Goal: Communication & Community: Answer question/provide support

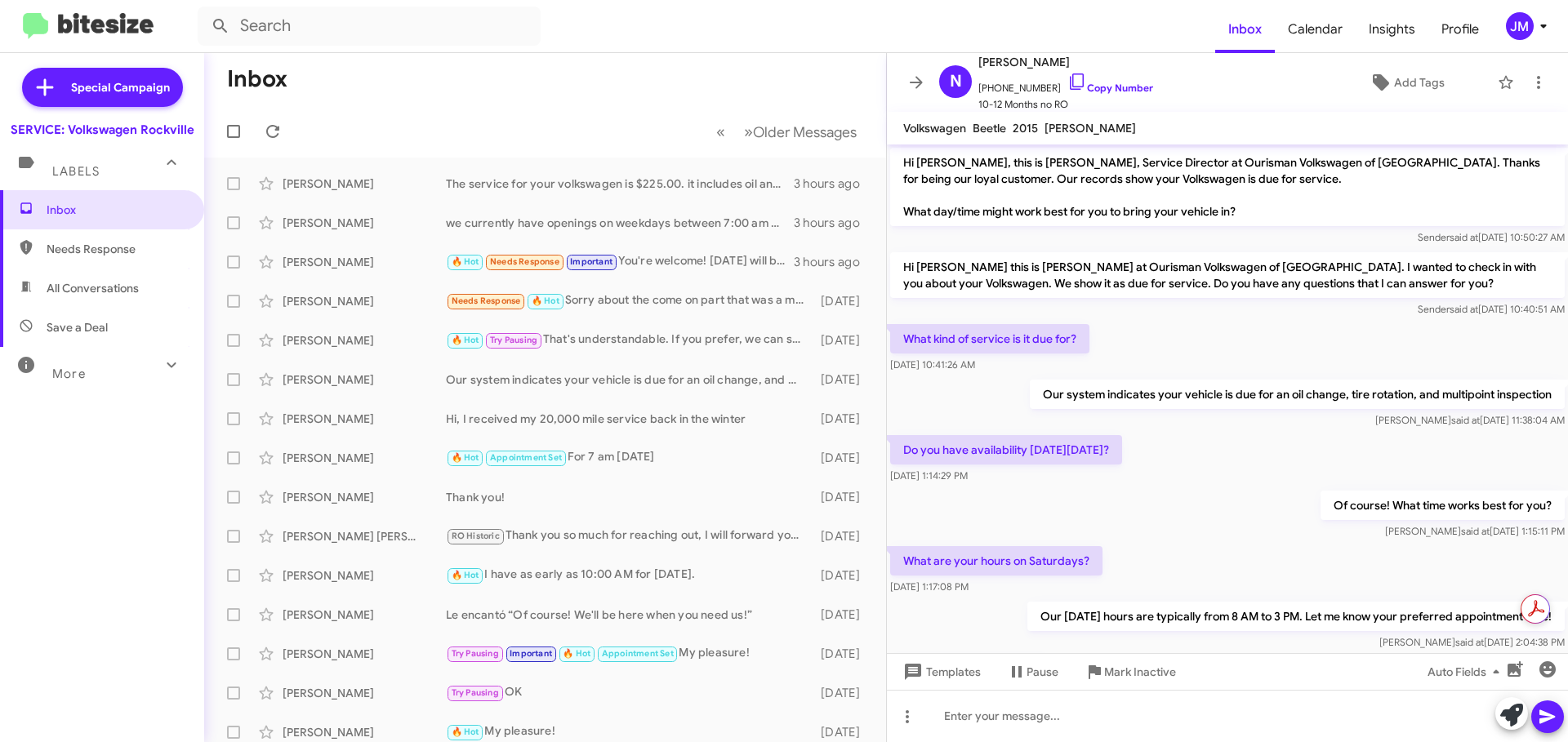
scroll to position [258, 0]
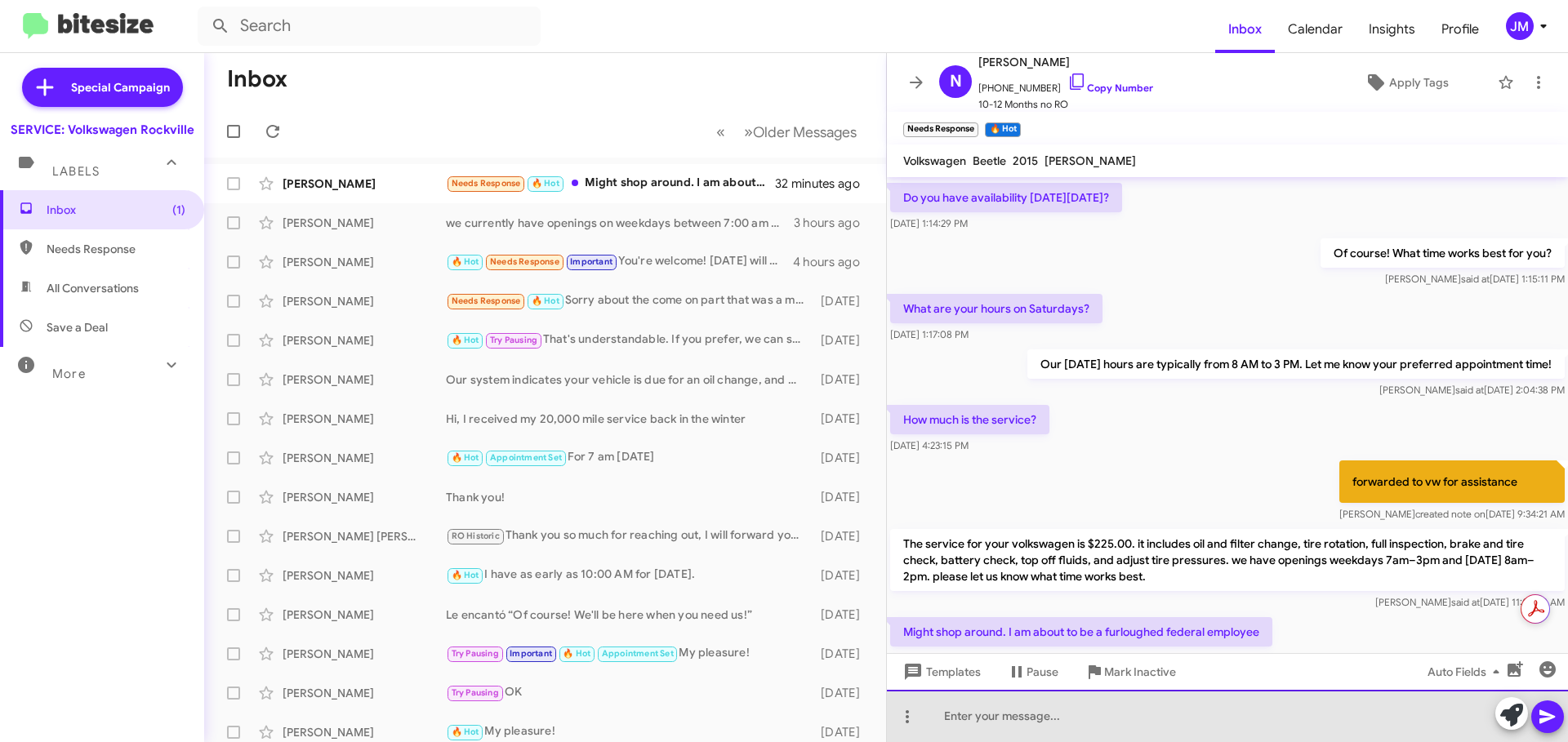
click at [1062, 726] on div at bounding box center [1227, 716] width 681 height 52
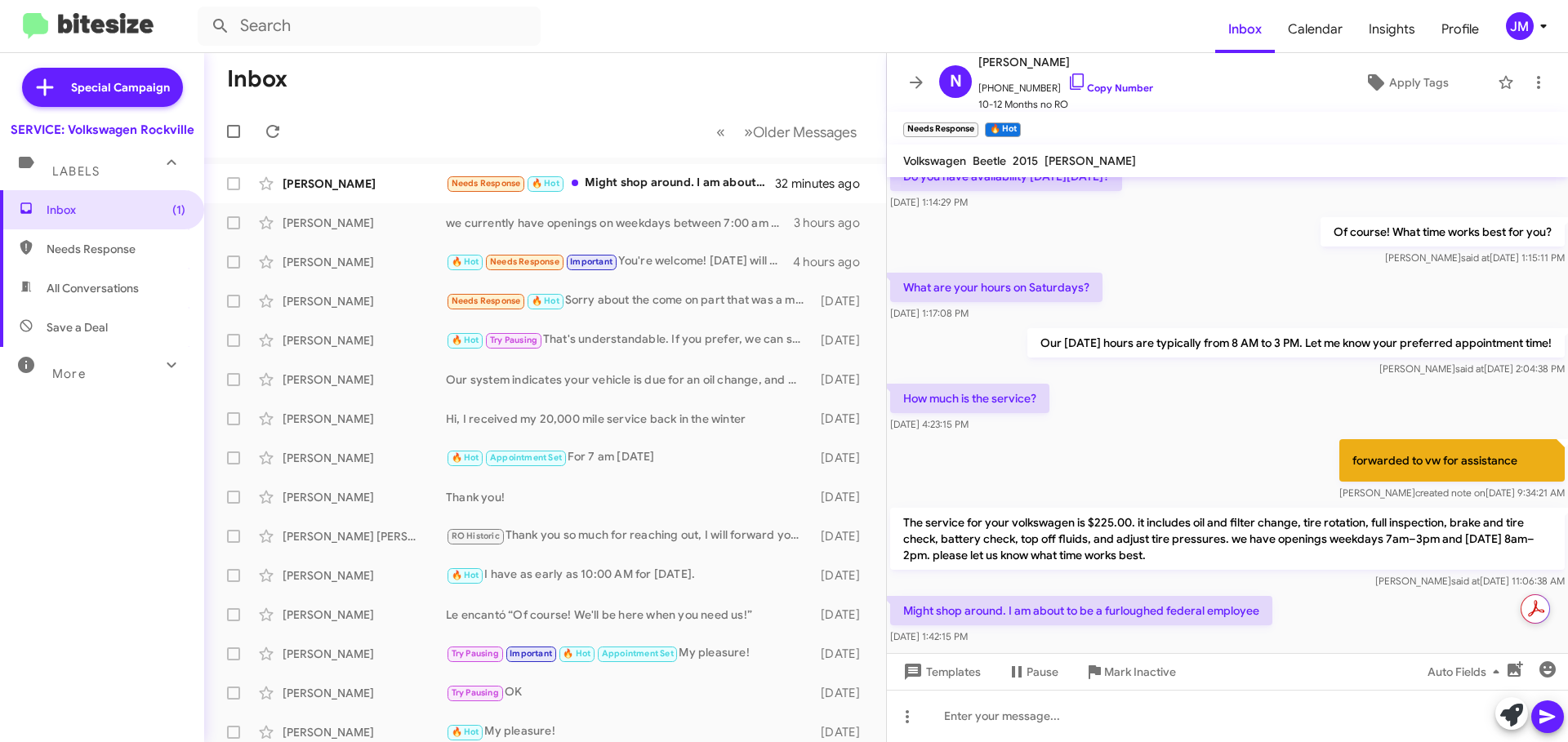
scroll to position [317, 0]
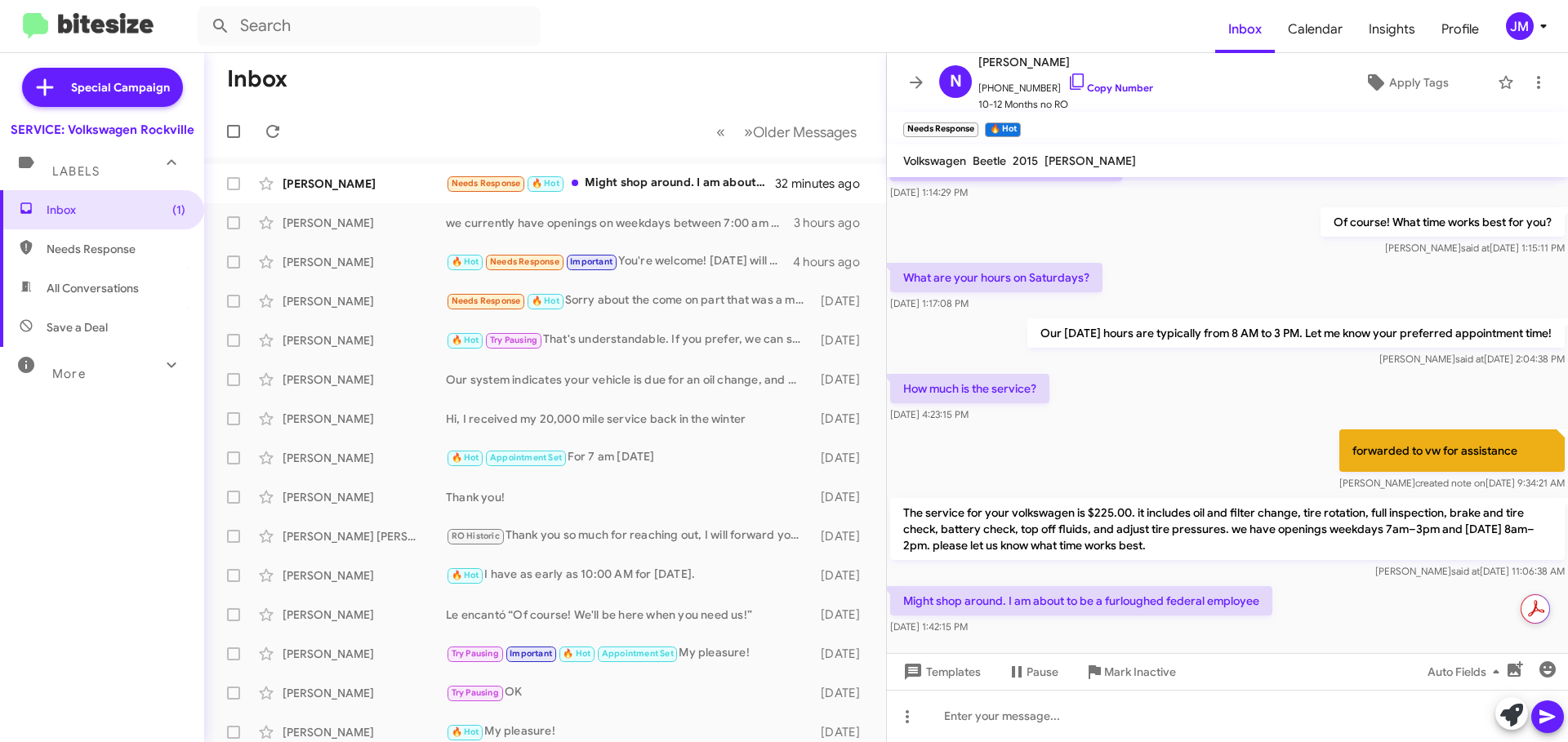
drag, startPoint x: 1262, startPoint y: 634, endPoint x: 1135, endPoint y: 619, distance: 127.9
click at [1135, 619] on div "Might shop around. I am about to be a furloughed federal employee Oct 6, 2025, …" at bounding box center [1081, 610] width 383 height 49
click at [1136, 604] on p "Might shop around. I am about to be a furloughed federal employee" at bounding box center [1081, 600] width 383 height 29
copy p "furloughed"
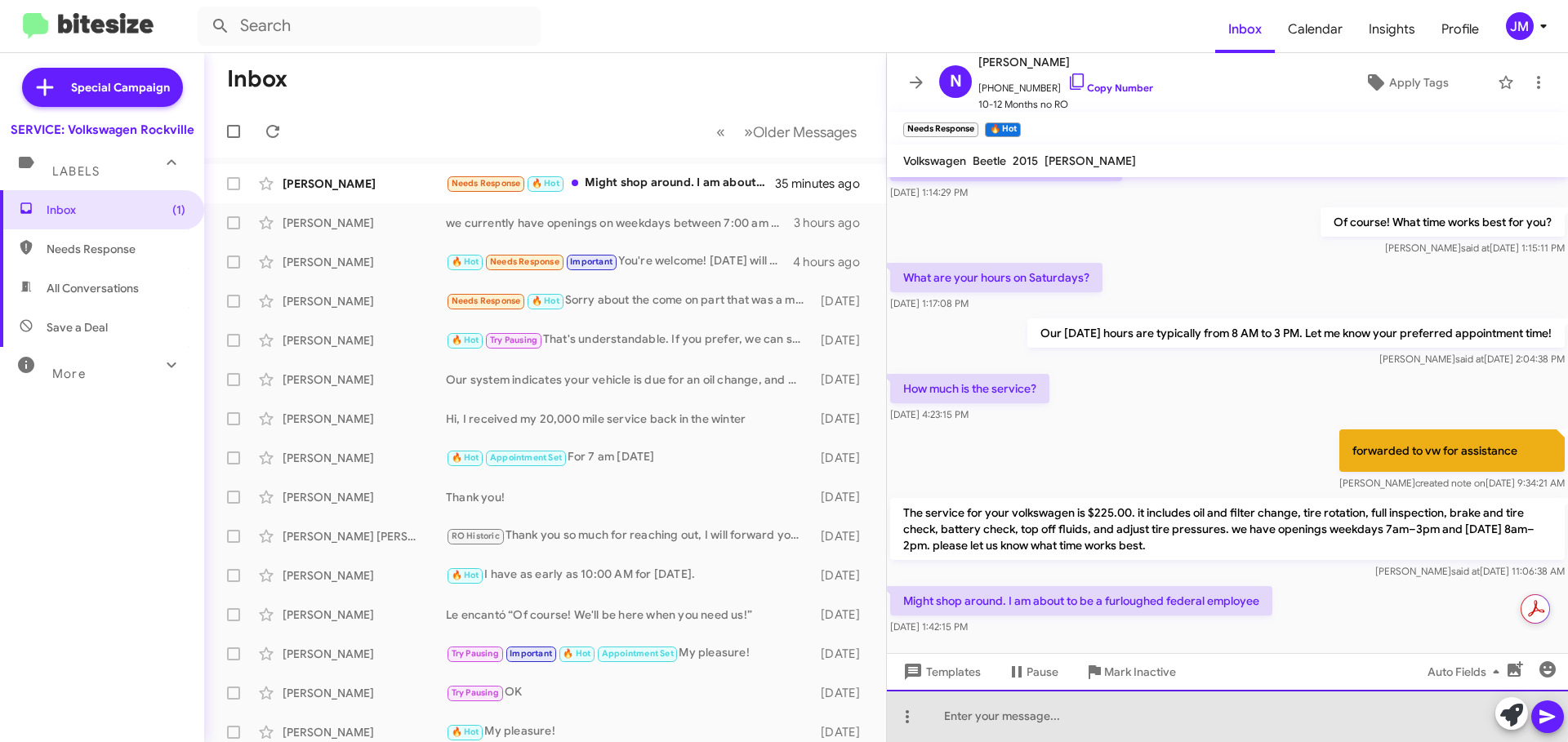
click at [1047, 709] on div at bounding box center [1227, 716] width 681 height 52
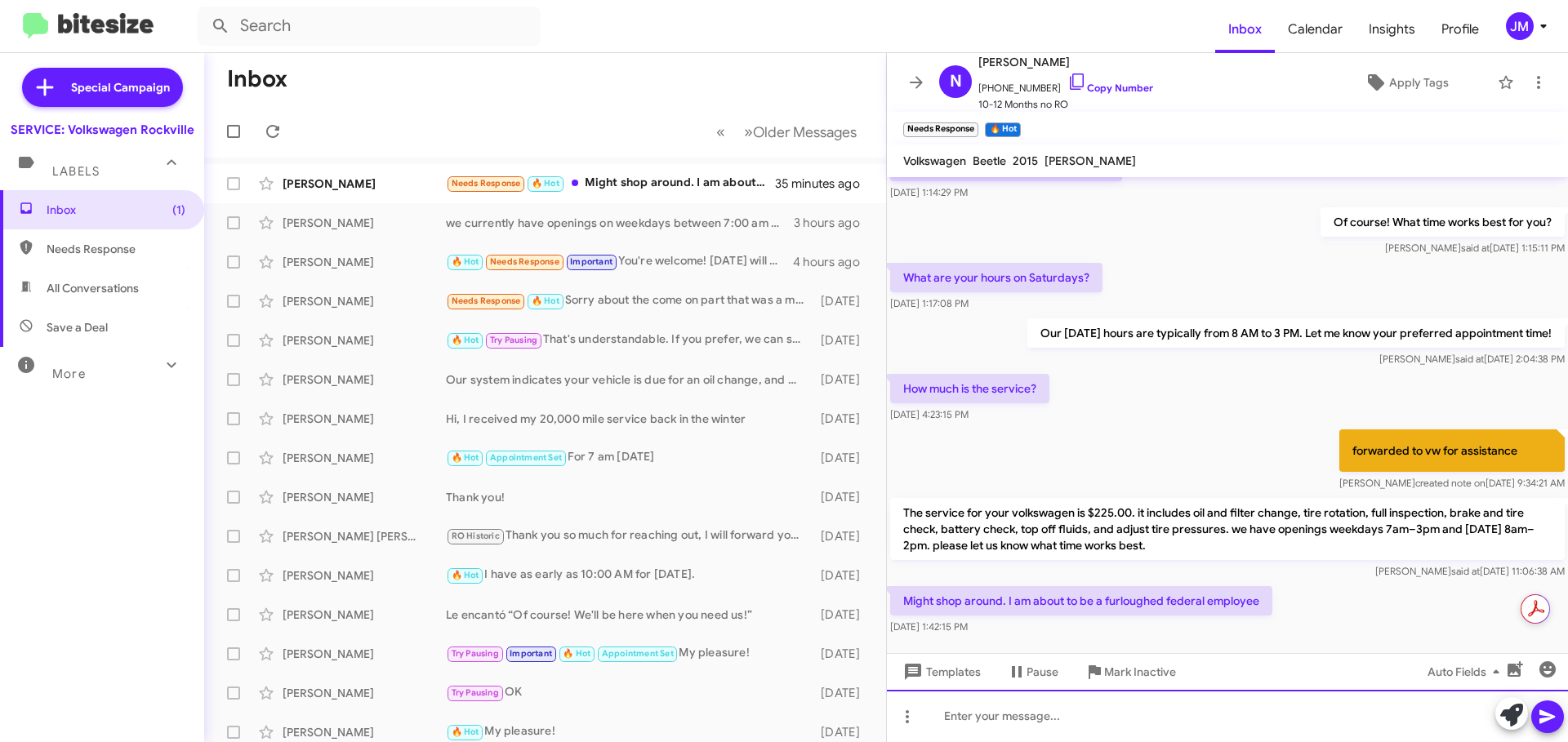
click at [1052, 709] on div at bounding box center [1227, 716] width 681 height 52
click at [1161, 712] on div "If it helps I can give you a discount" at bounding box center [1227, 716] width 681 height 52
click at [1133, 713] on div "If it helps I can give you a discount" at bounding box center [1227, 716] width 681 height 52
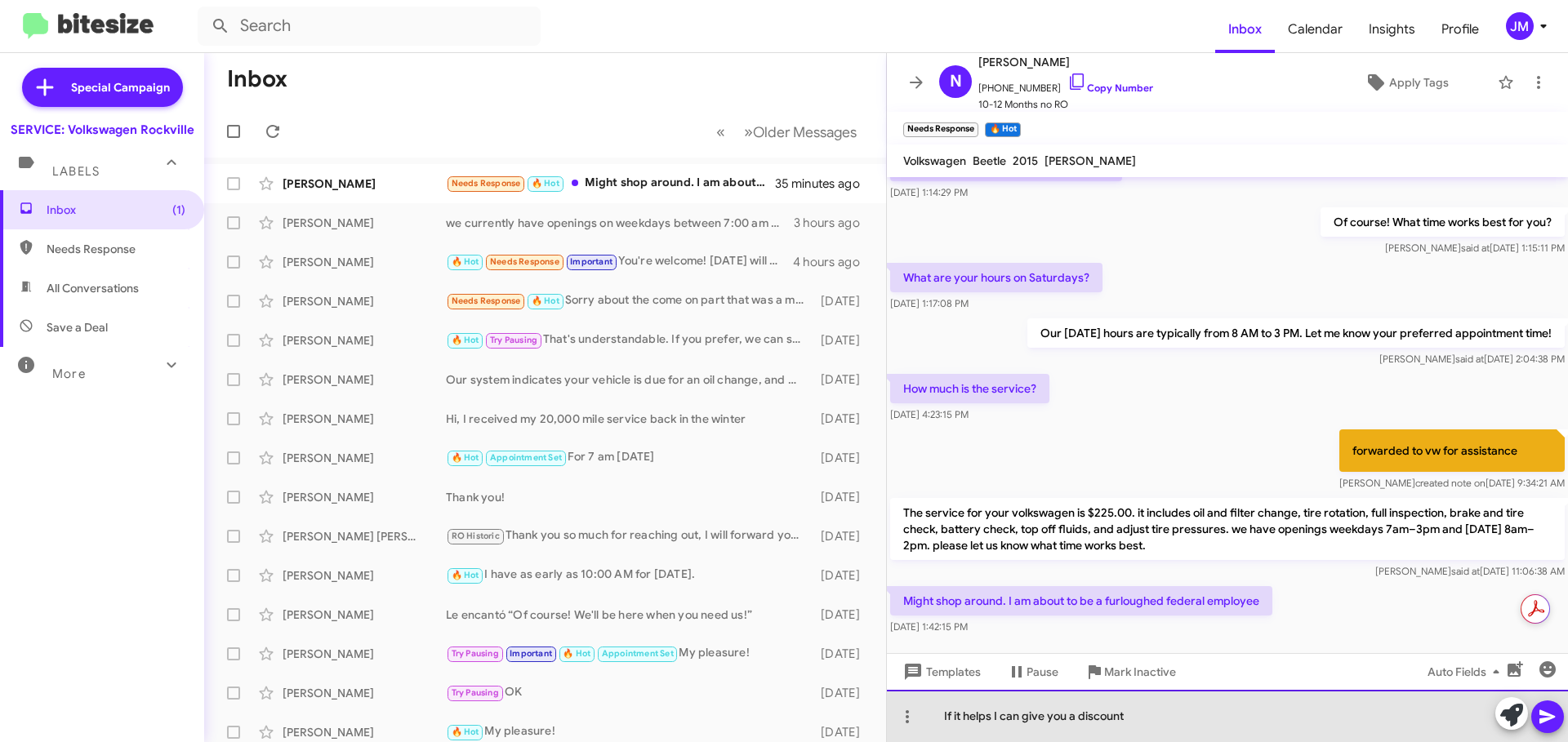
click at [1146, 717] on div "If it helps I can give you a discount" at bounding box center [1227, 716] width 681 height 52
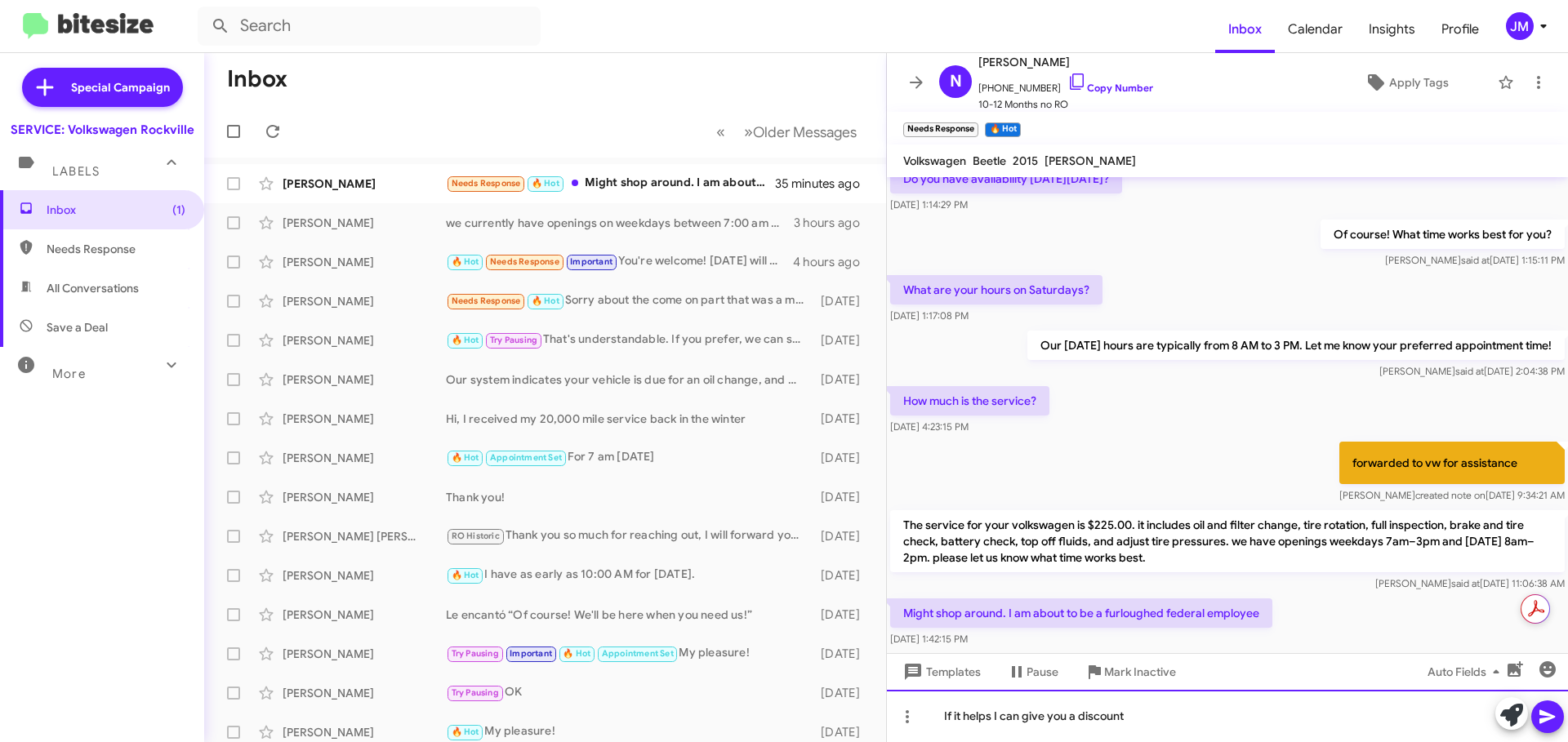
scroll to position [351, 0]
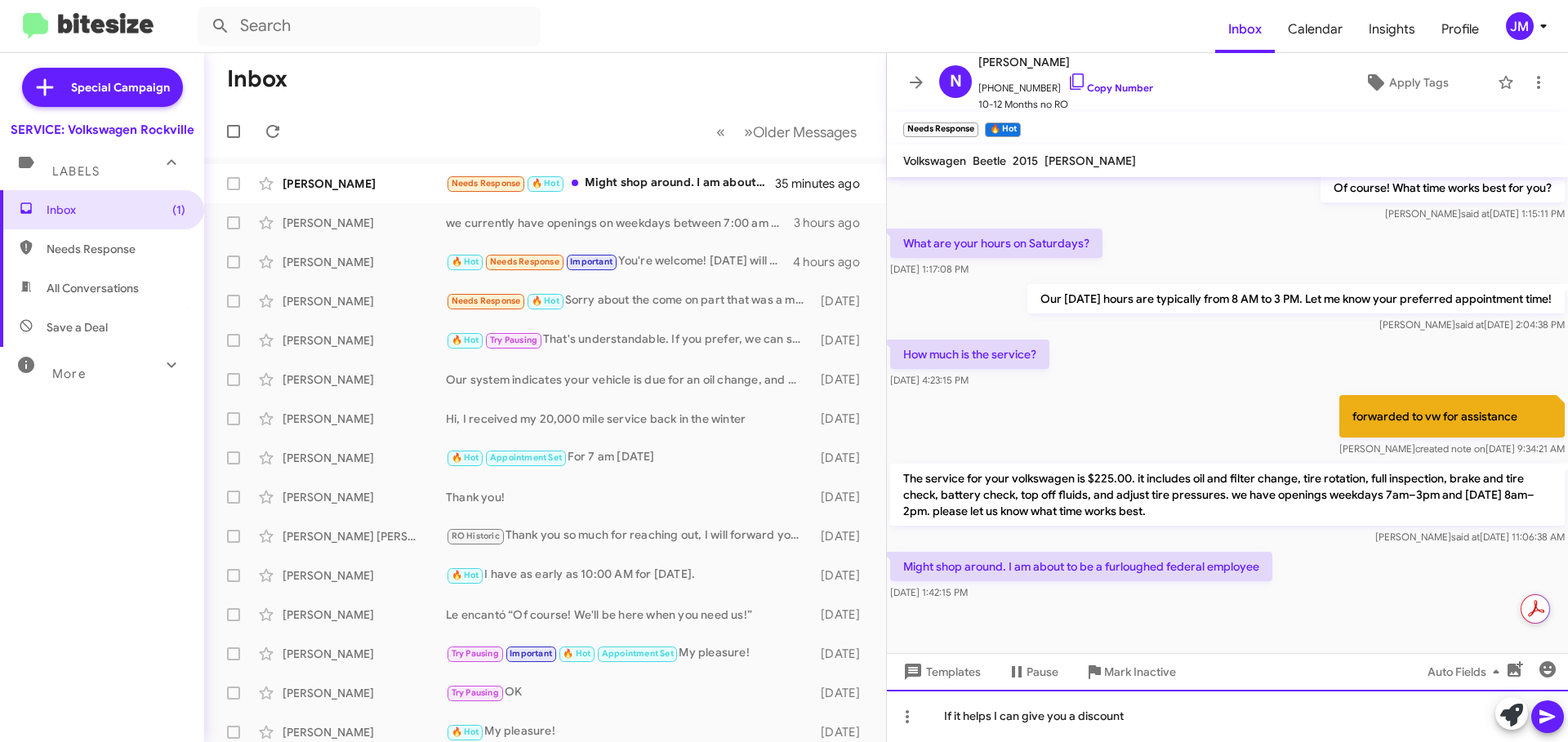
click at [1165, 706] on div "If it helps I can give you a discount" at bounding box center [1227, 716] width 681 height 52
click at [1155, 724] on div "If it helps I can give you a discount" at bounding box center [1227, 716] width 681 height 52
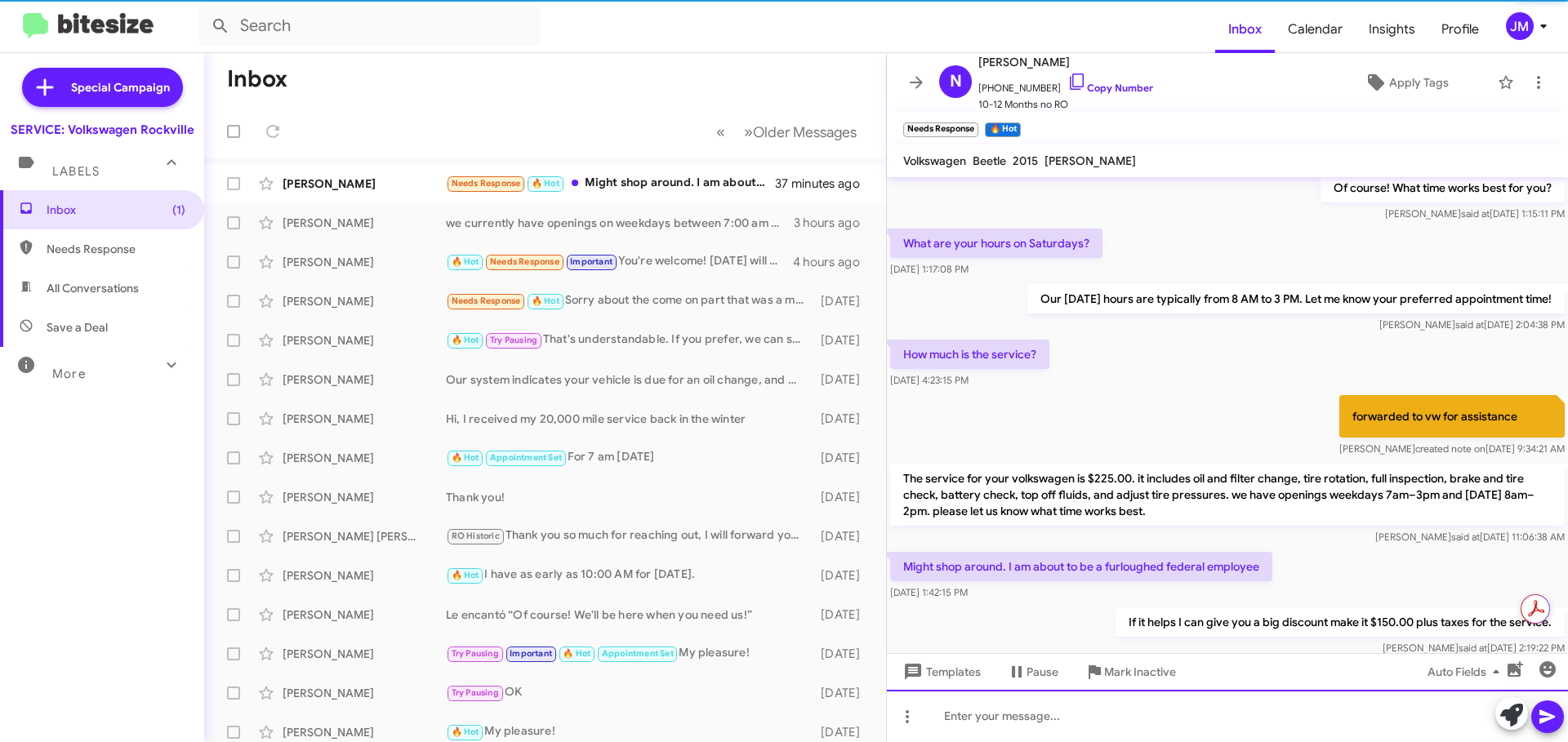
scroll to position [0, 0]
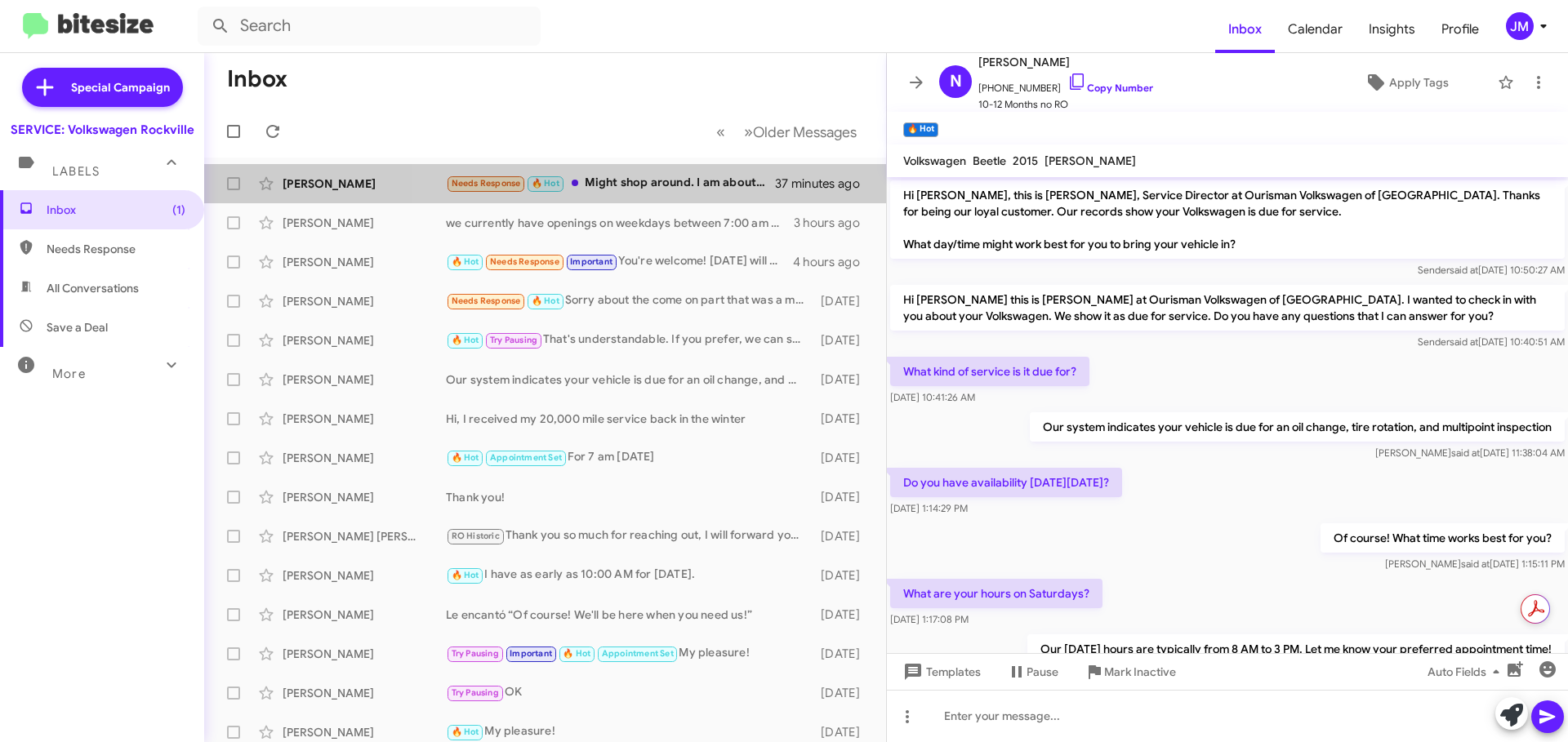
click at [675, 190] on div "Needs Response 🔥 Hot Might shop around. I am about to be a furloughed federal e…" at bounding box center [611, 183] width 330 height 19
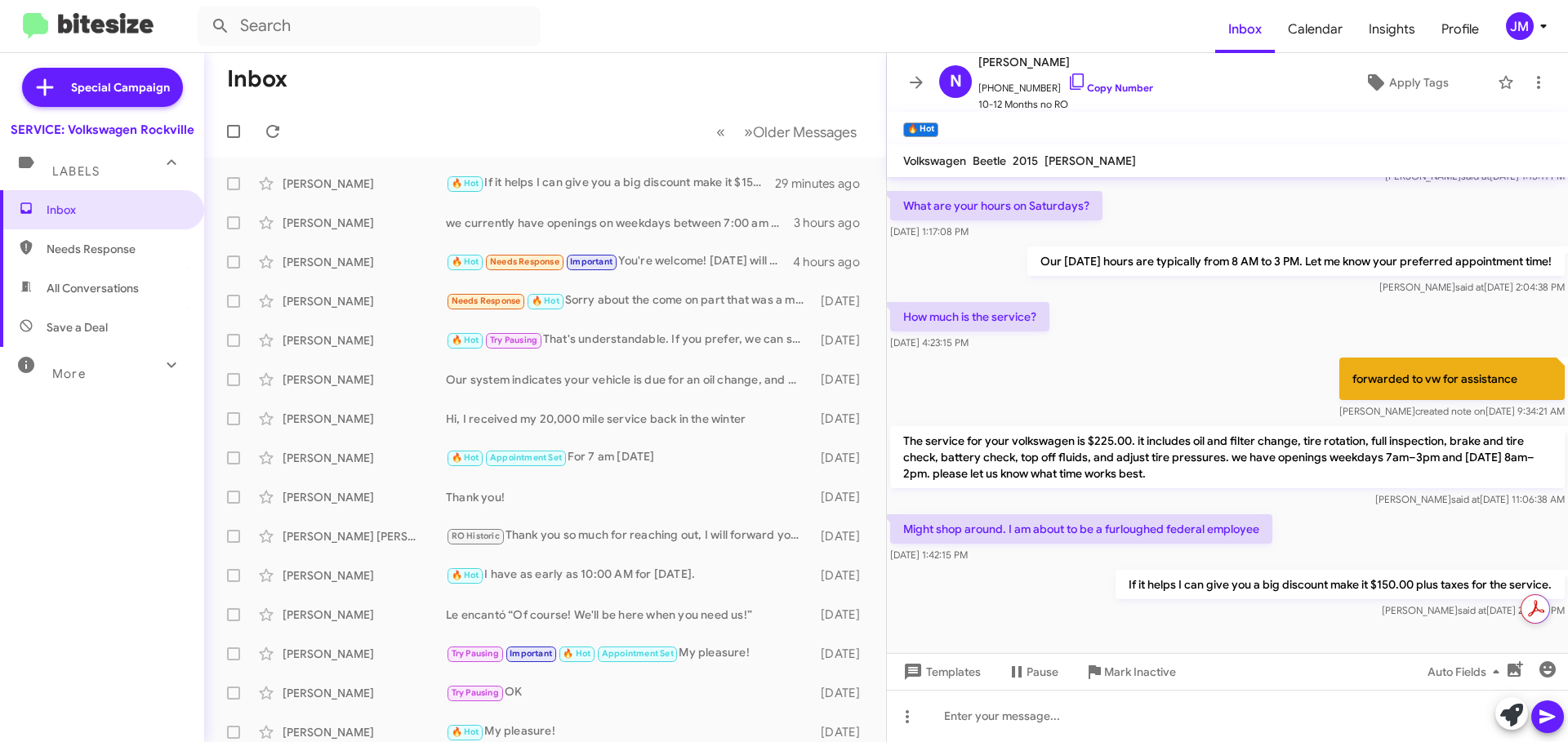
scroll to position [410, 0]
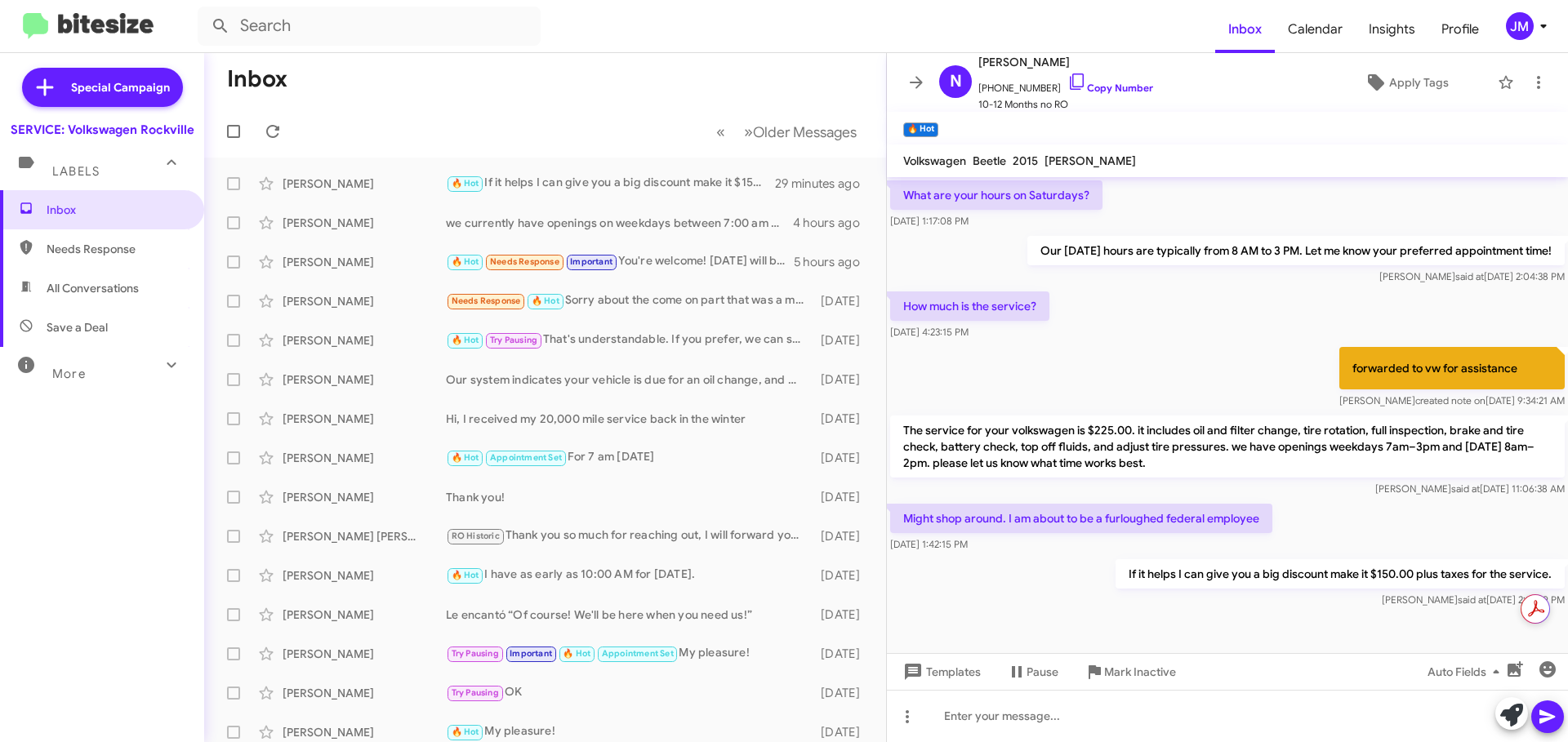
scroll to position [410, 0]
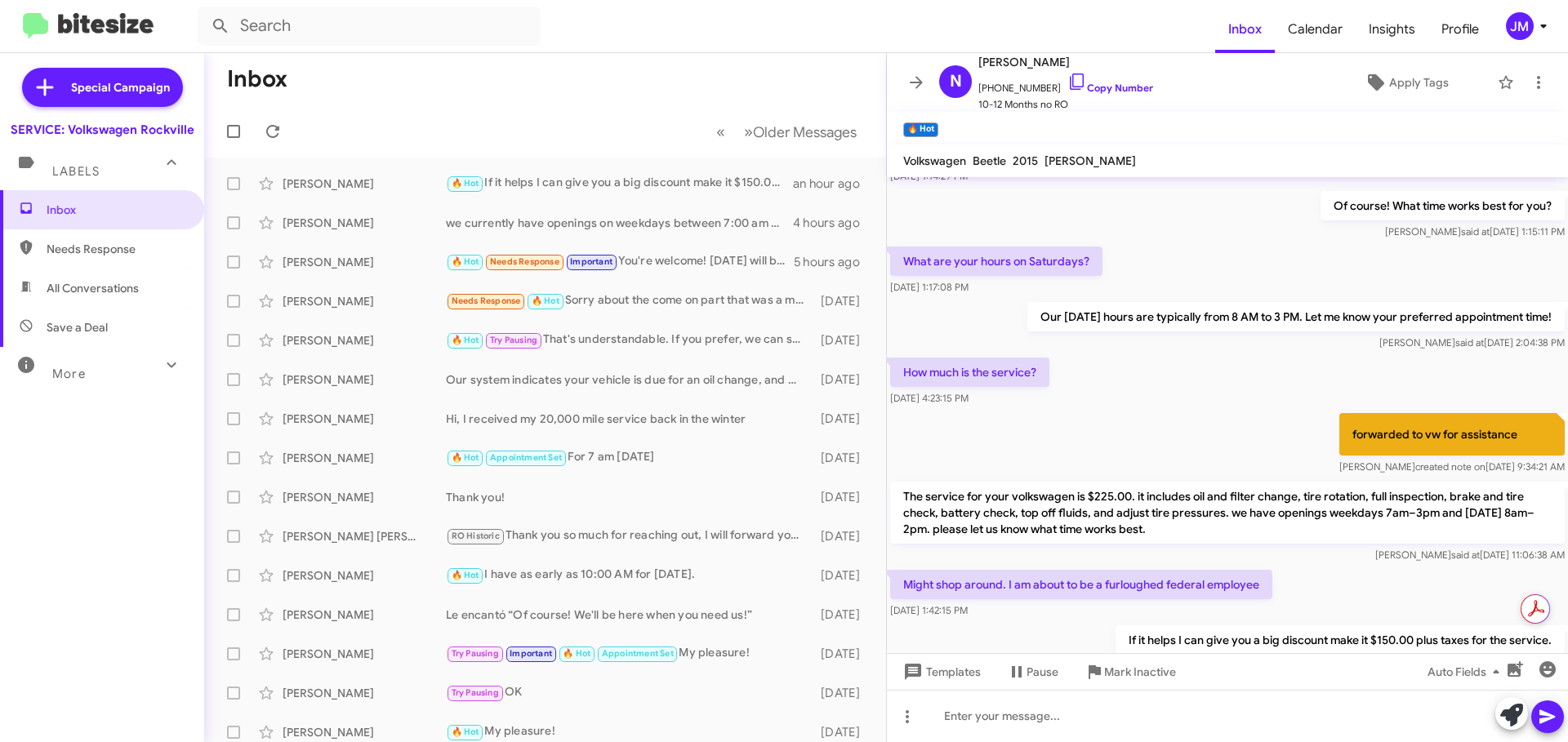
scroll to position [410, 0]
